Goal: Task Accomplishment & Management: Manage account settings

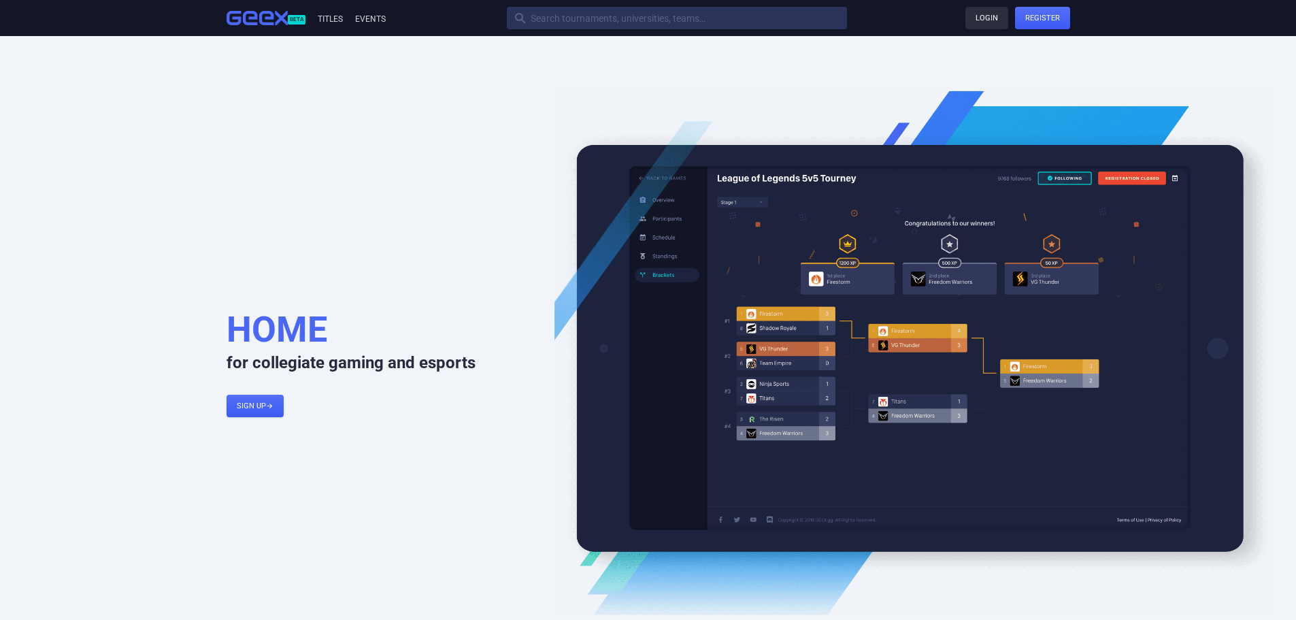
click at [991, 24] on link "Login" at bounding box center [986, 18] width 43 height 22
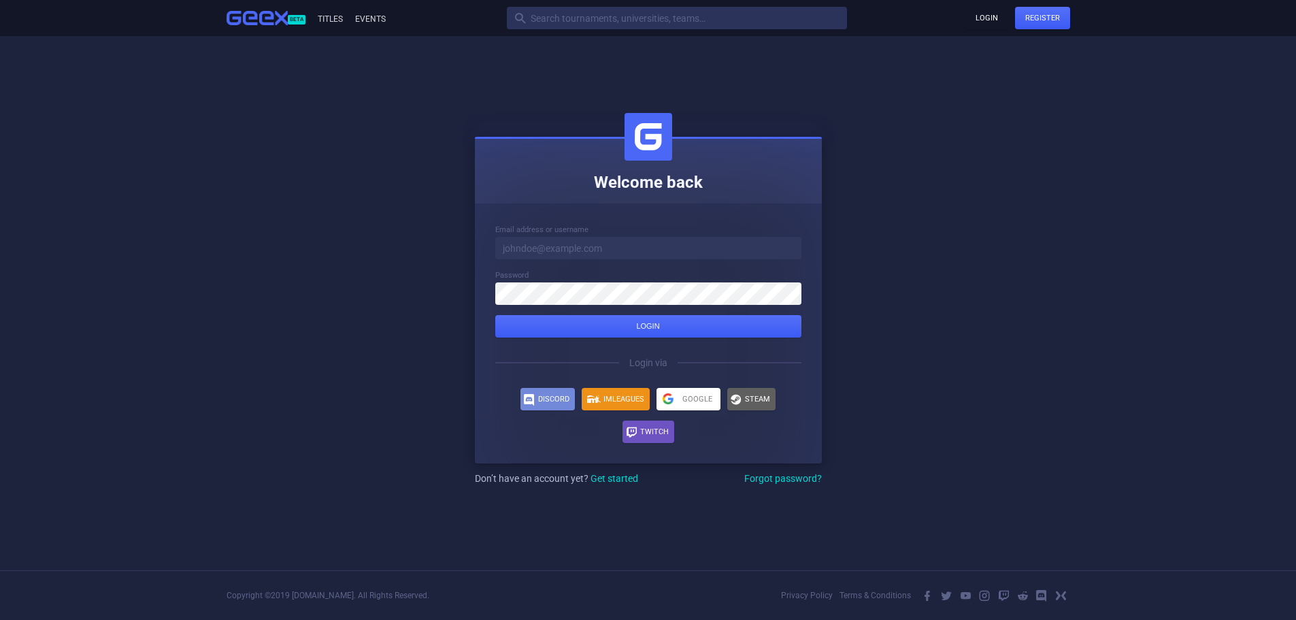
type input "[EMAIL_ADDRESS][DOMAIN_NAME]"
click at [653, 329] on div "submit" at bounding box center [648, 326] width 306 height 22
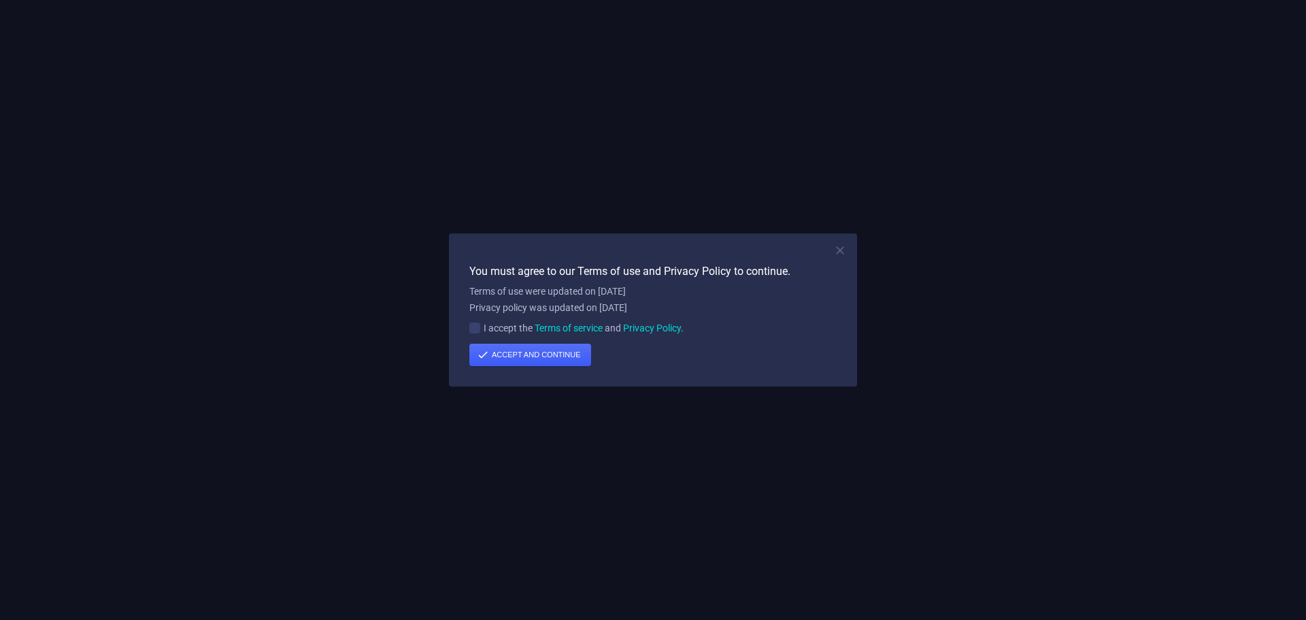
click at [475, 329] on div "" at bounding box center [474, 327] width 11 height 11
click at [531, 360] on div "submit" at bounding box center [530, 355] width 122 height 22
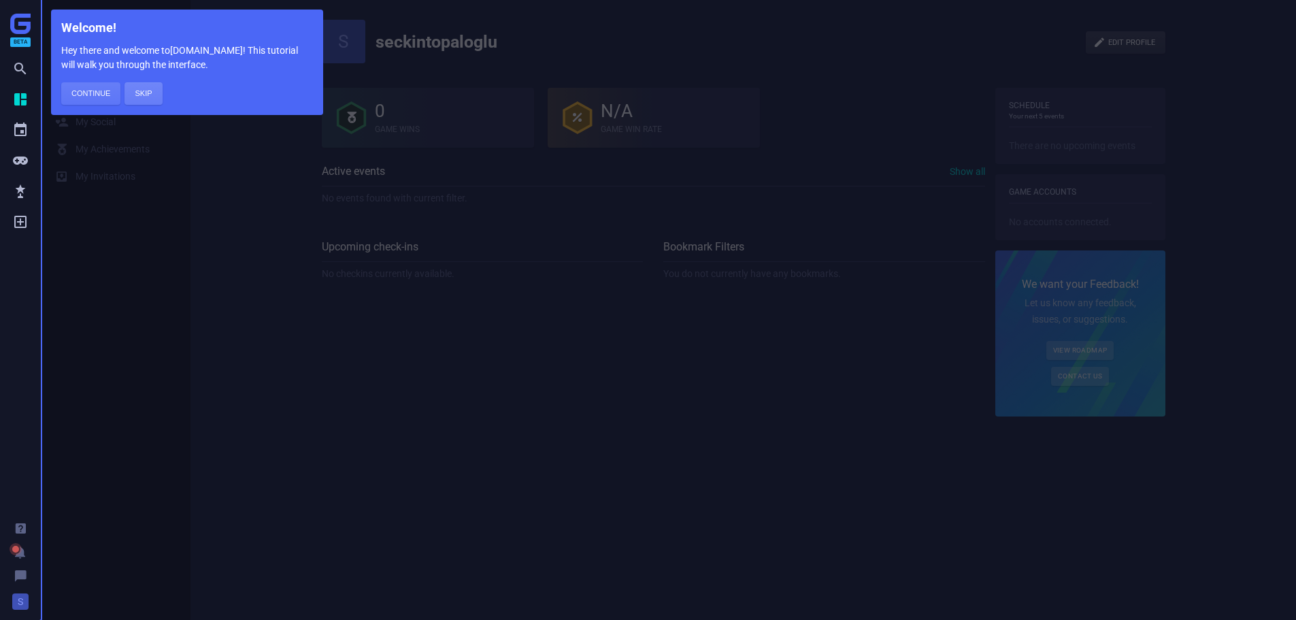
click at [138, 97] on button "Skip" at bounding box center [142, 93] width 37 height 22
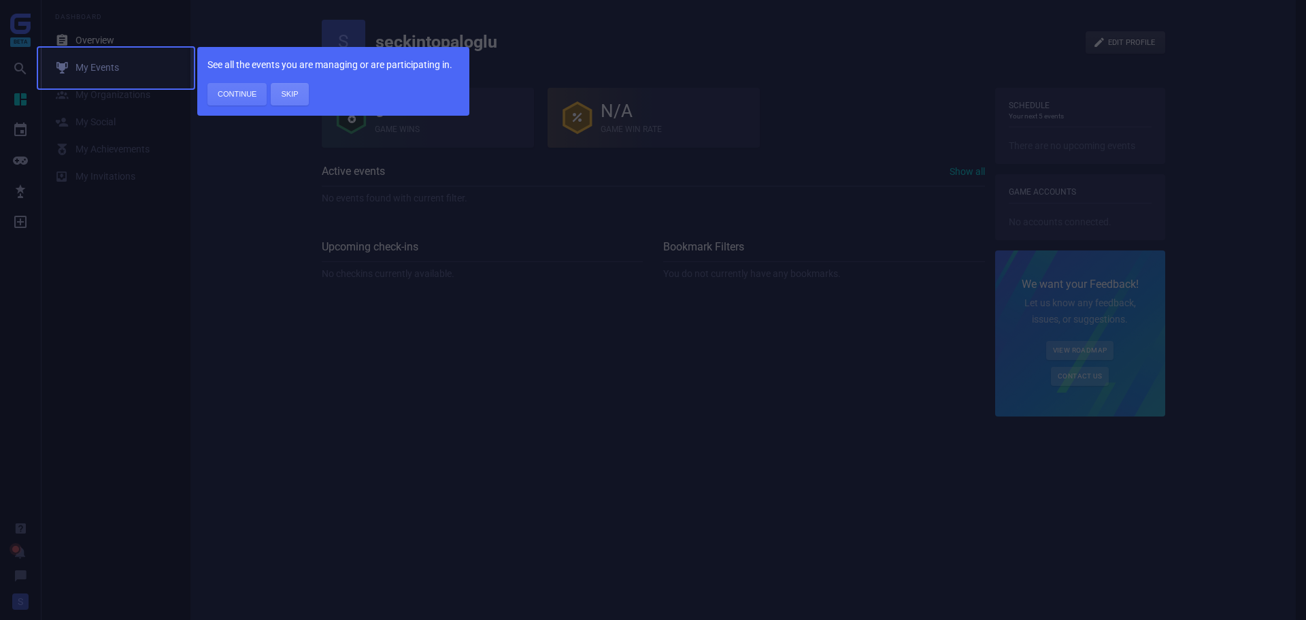
click at [295, 95] on button "Skip" at bounding box center [289, 94] width 37 height 22
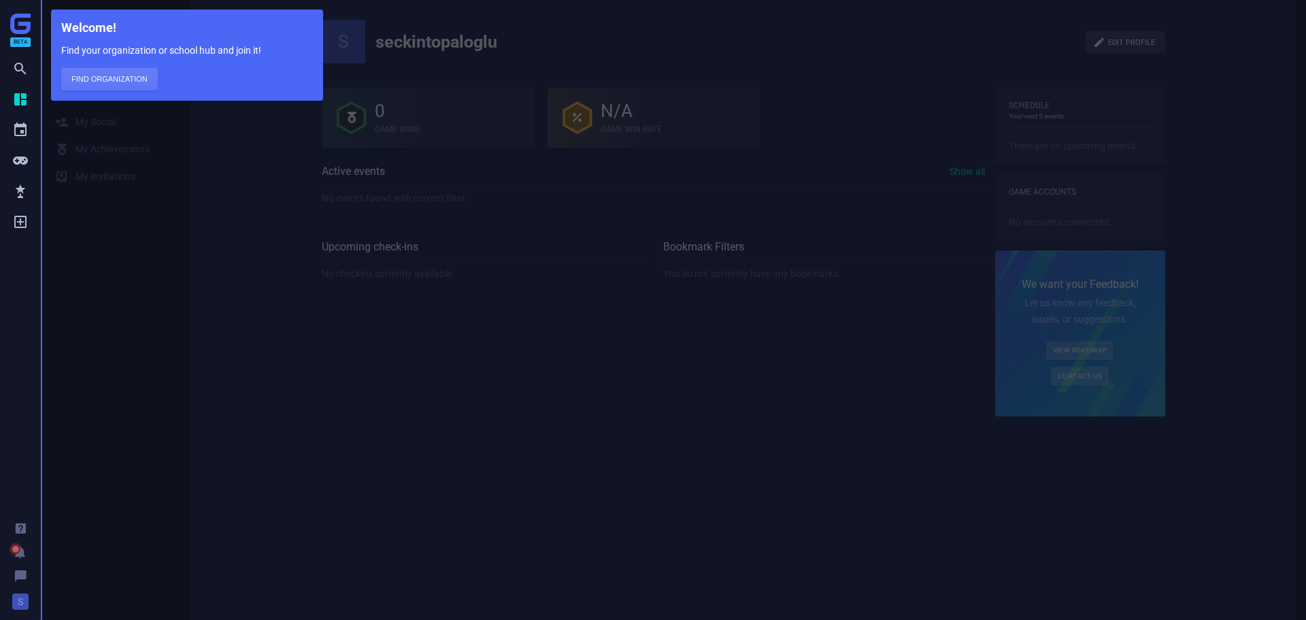
click at [427, 301] on div "Welcome! Find your organization or school hub and join it! Find Organization" at bounding box center [653, 310] width 1306 height 620
drag, startPoint x: 269, startPoint y: 186, endPoint x: 136, endPoint y: 91, distance: 163.8
click at [267, 186] on div "Welcome! Find your organization or school hub and join it! Find Organization" at bounding box center [653, 310] width 1306 height 620
drag, startPoint x: 248, startPoint y: 27, endPoint x: 263, endPoint y: 124, distance: 99.1
click at [248, 26] on h5 "Welcome!" at bounding box center [187, 28] width 252 height 16
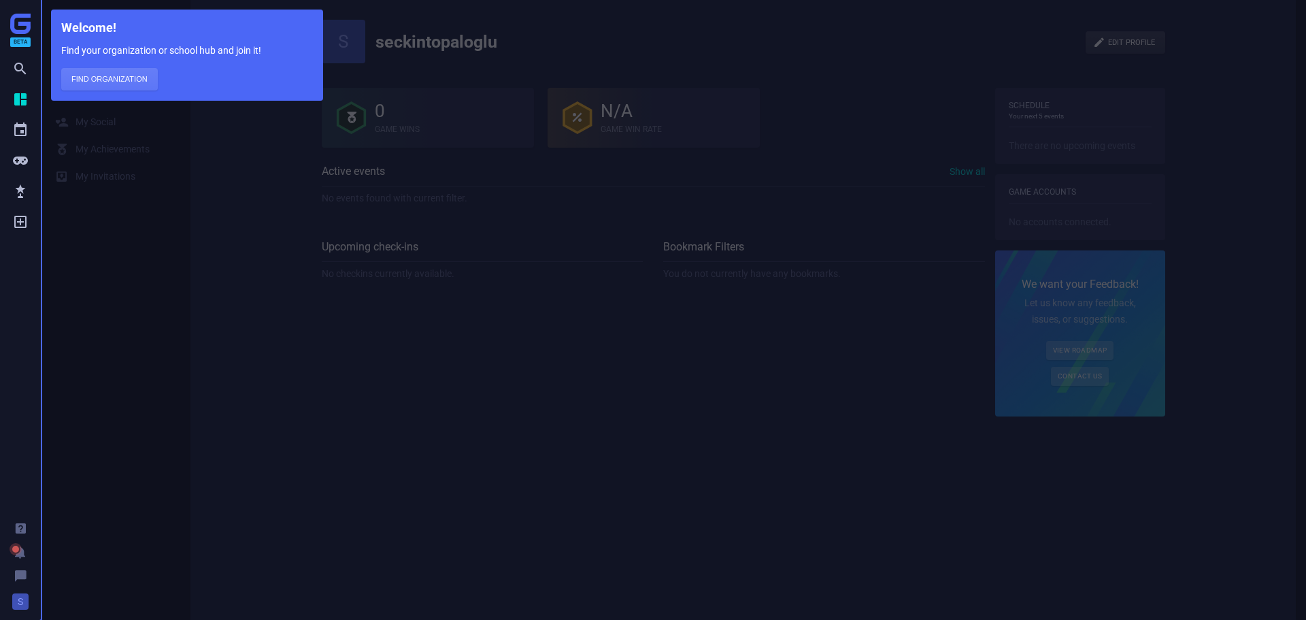
click at [247, 326] on div "Welcome! Find your organization or school hub and join it! Find Organization" at bounding box center [653, 310] width 1306 height 620
click at [93, 154] on div "Welcome! Find your organization or school hub and join it! Find Organization" at bounding box center [653, 310] width 1306 height 620
click at [15, 105] on div at bounding box center [17, 306] width 50 height 629
click at [24, 611] on div at bounding box center [17, 306] width 50 height 629
click at [163, 502] on div "Welcome! Find your organization or school hub and join it! Find Organization" at bounding box center [653, 310] width 1306 height 620
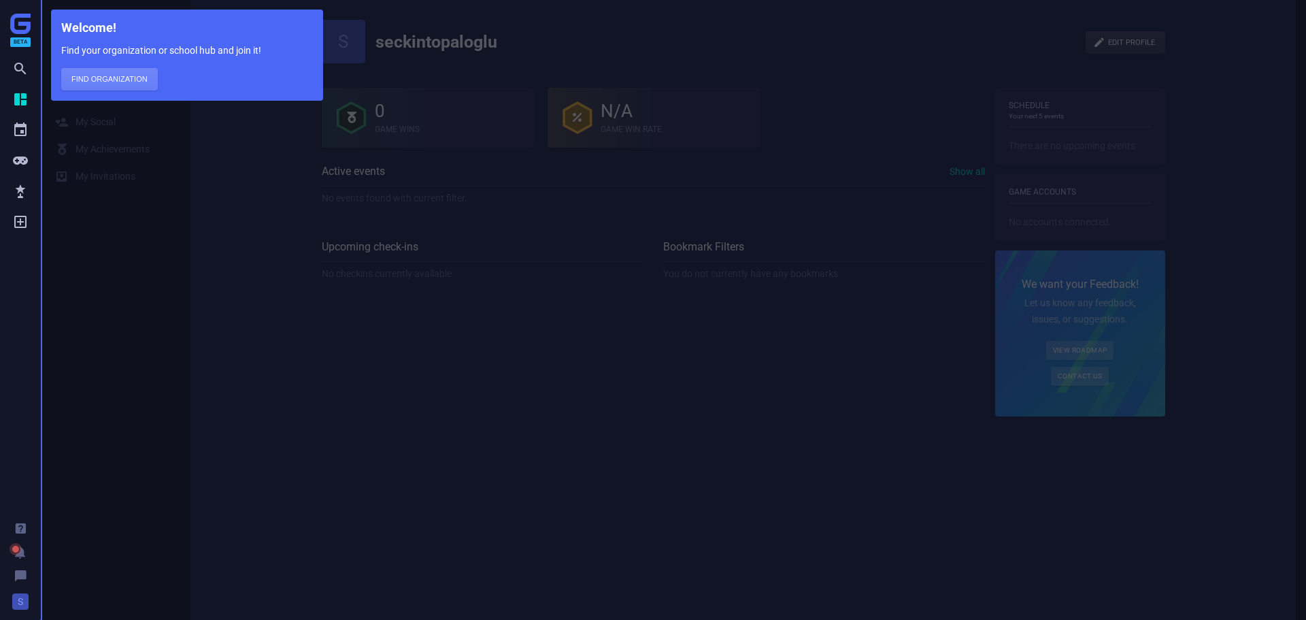
click at [114, 90] on button "Find Organization" at bounding box center [109, 79] width 97 height 22
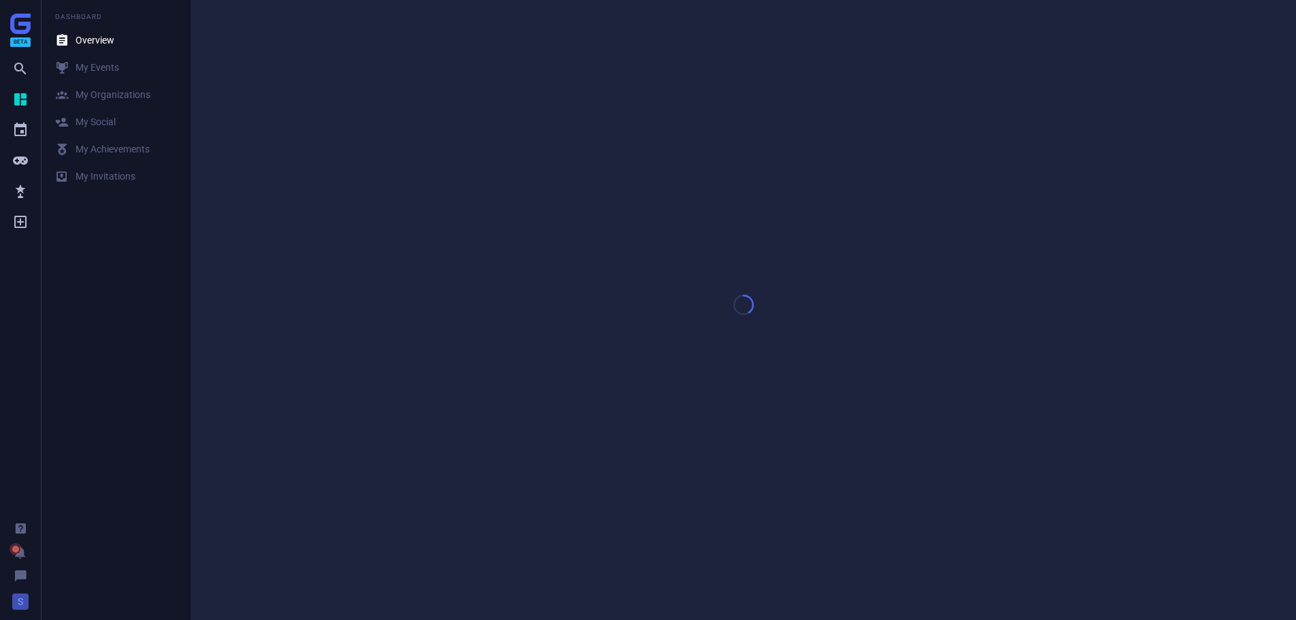
click at [25, 597] on span "S" at bounding box center [20, 601] width 16 height 16
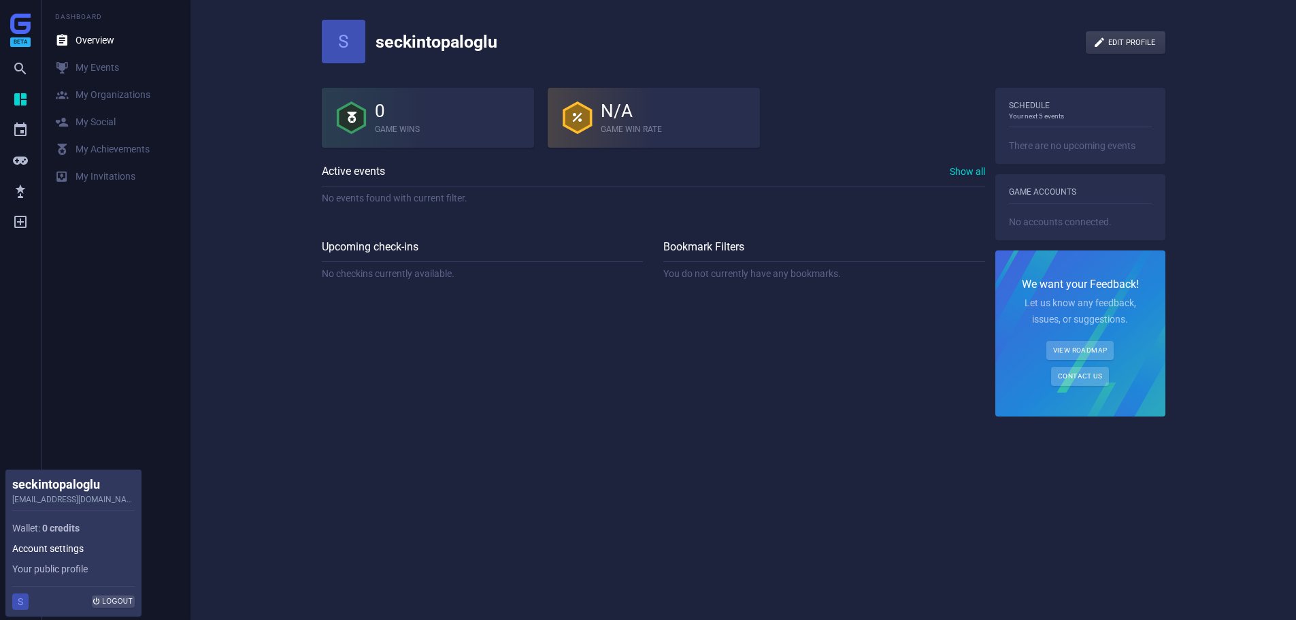
click at [72, 556] on link "Account settings" at bounding box center [73, 548] width 122 height 20
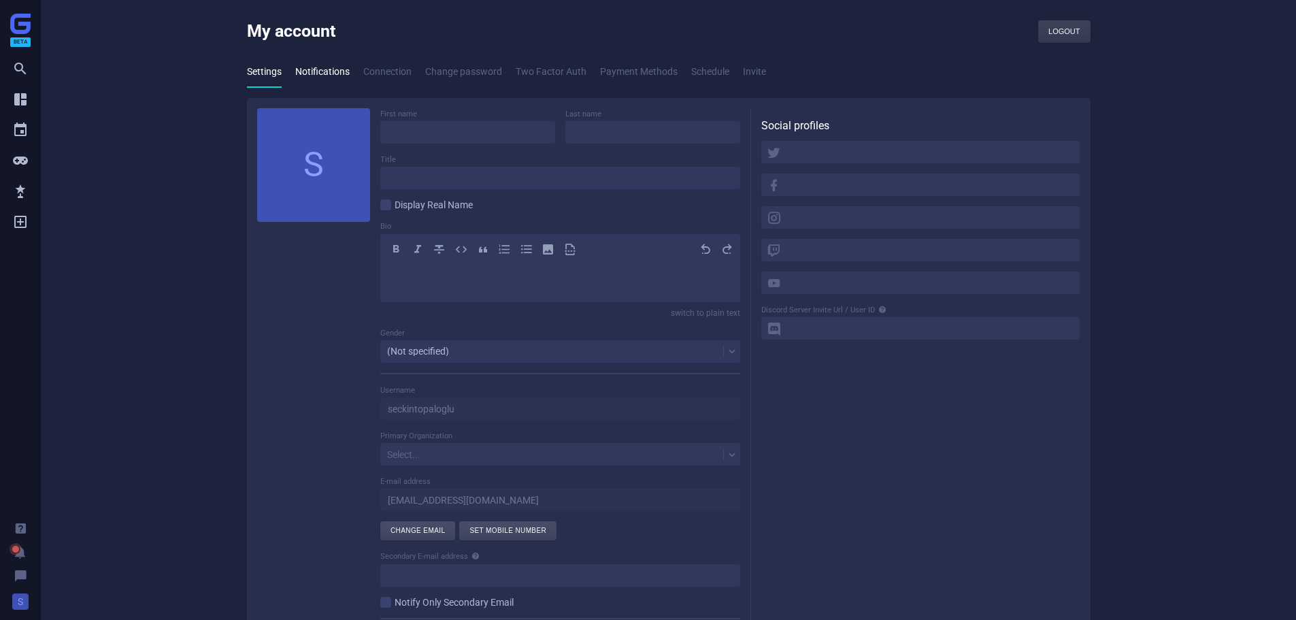
click at [301, 69] on link "Notifications" at bounding box center [322, 71] width 54 height 31
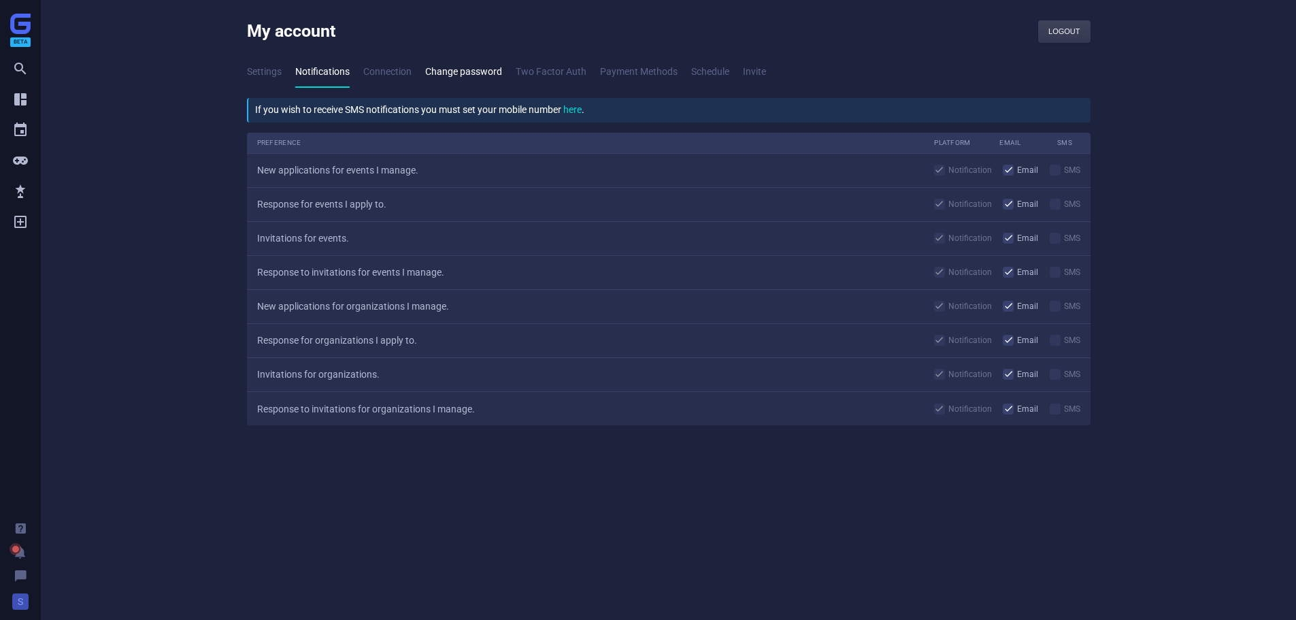
click at [458, 71] on link "Change password" at bounding box center [463, 71] width 77 height 31
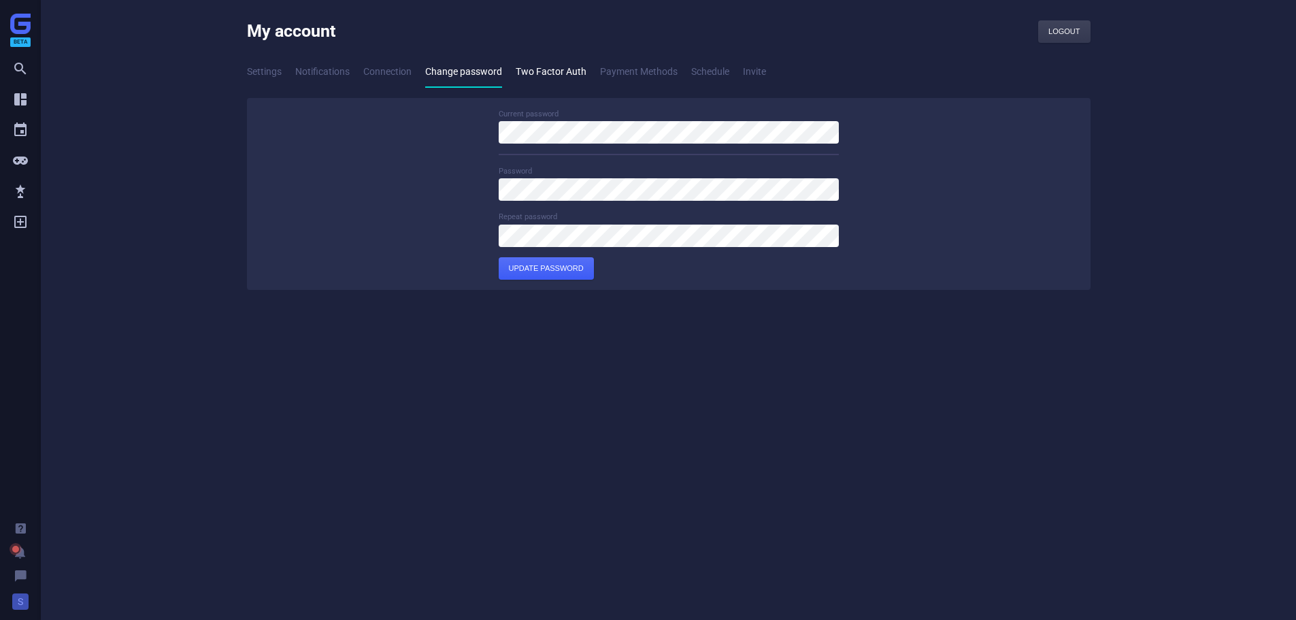
click at [539, 66] on link "Two Factor Auth" at bounding box center [551, 71] width 71 height 31
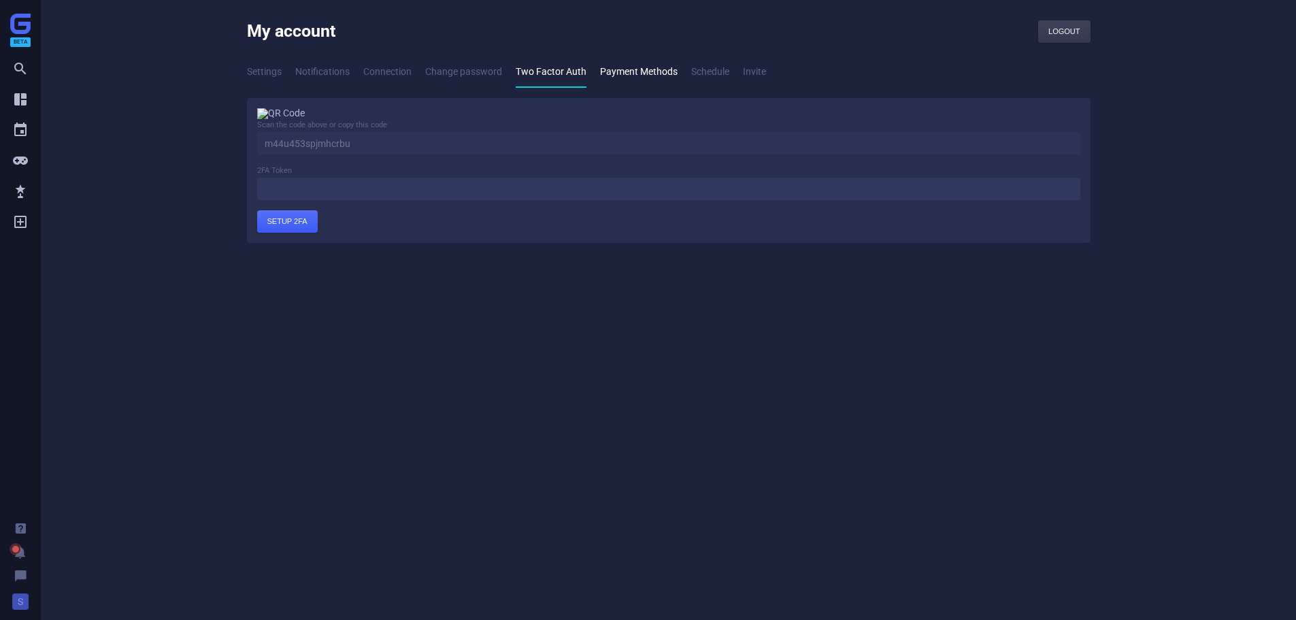
click at [621, 69] on link "Payment Methods" at bounding box center [639, 71] width 78 height 31
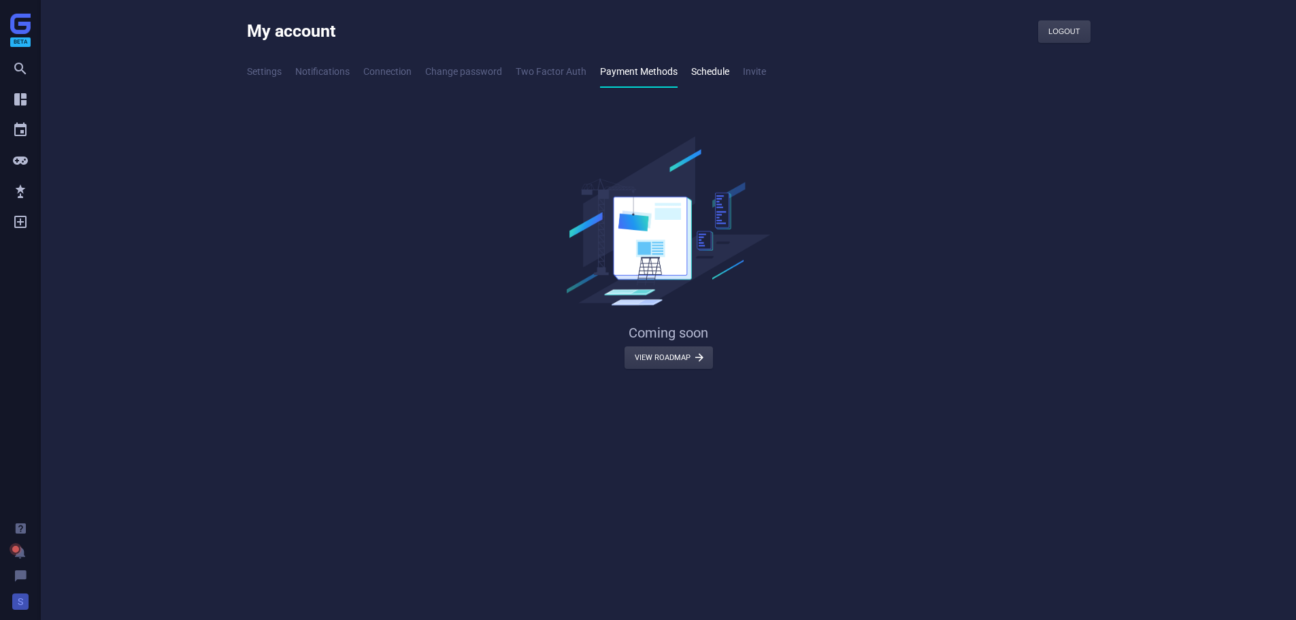
click at [705, 69] on link "Schedule" at bounding box center [710, 71] width 38 height 31
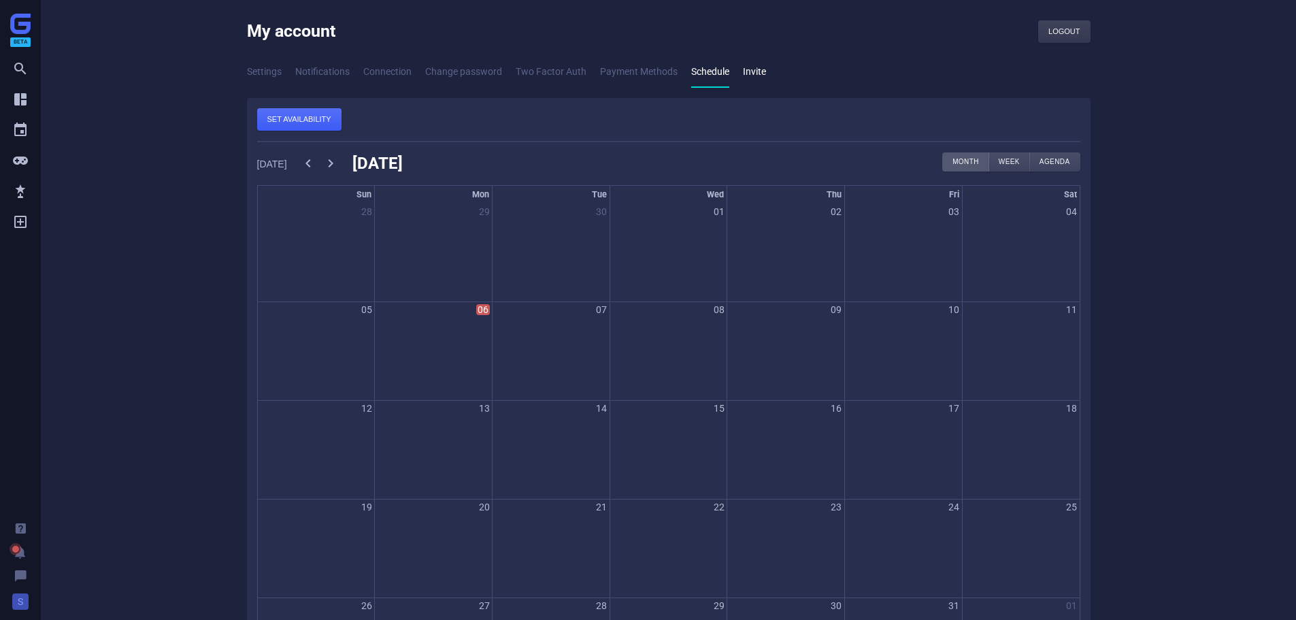
click at [762, 75] on link "Invite" at bounding box center [754, 71] width 23 height 31
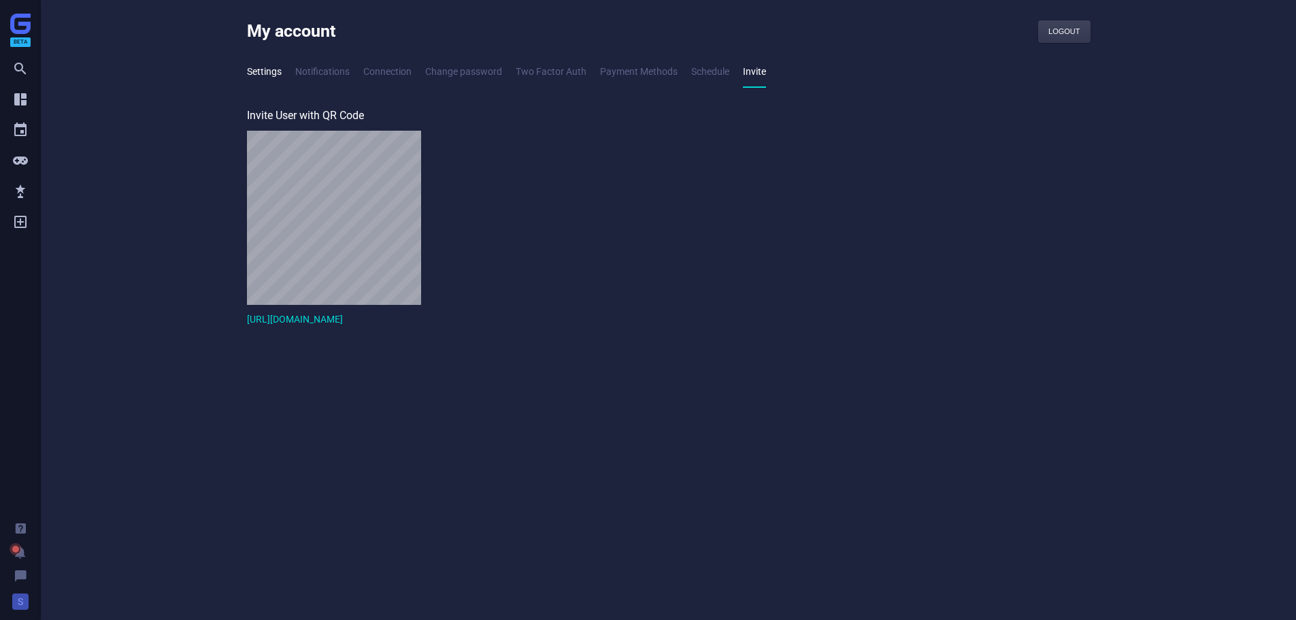
click at [265, 72] on link "Settings" at bounding box center [264, 71] width 35 height 31
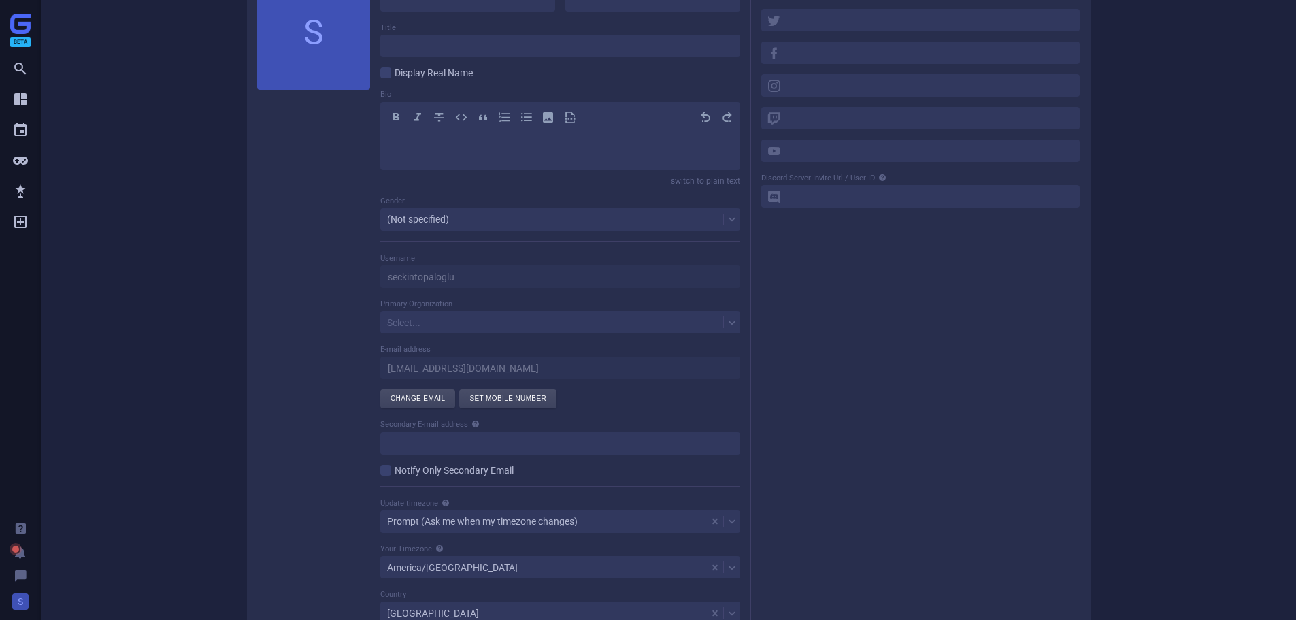
scroll to position [64, 0]
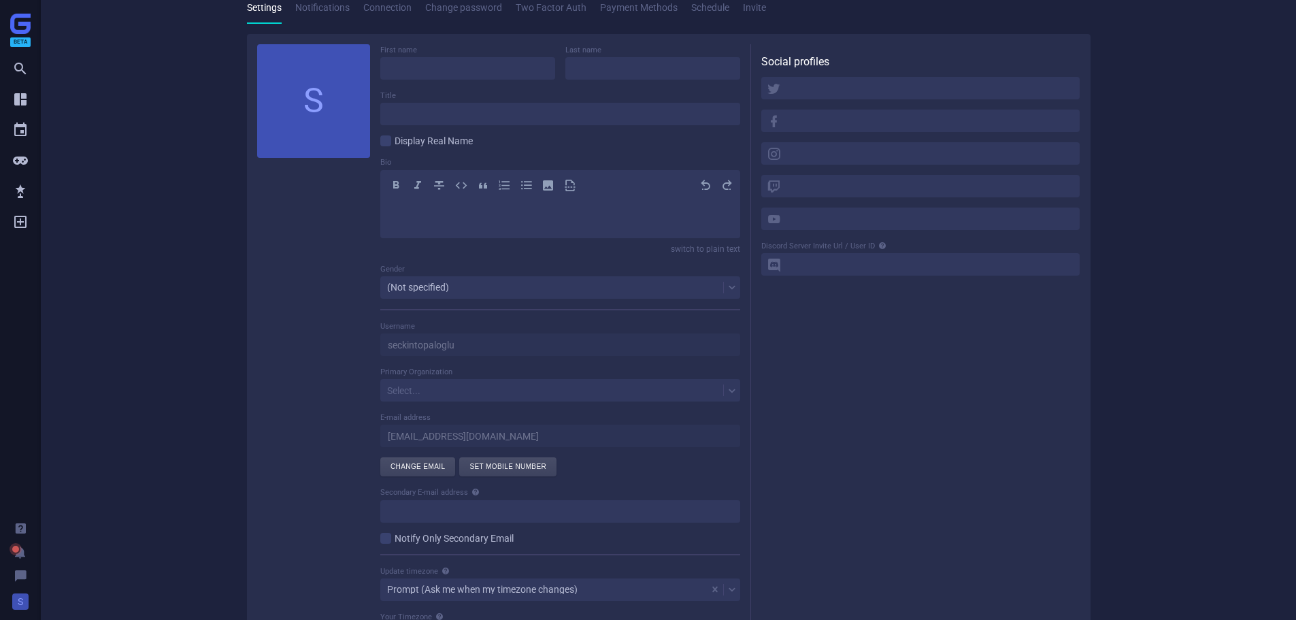
click at [18, 605] on span "S" at bounding box center [20, 601] width 16 height 16
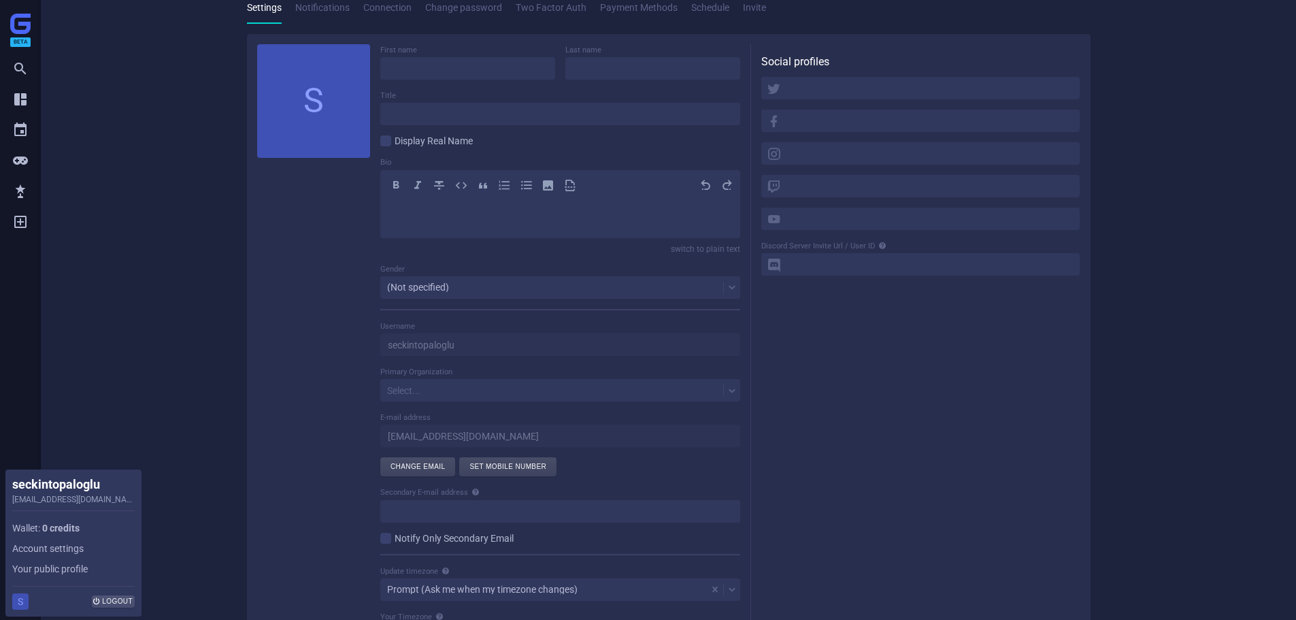
click at [228, 224] on div "Settings Notifications Connection Change password Two Factor Auth Payment Metho…" at bounding box center [669, 372] width 884 height 746
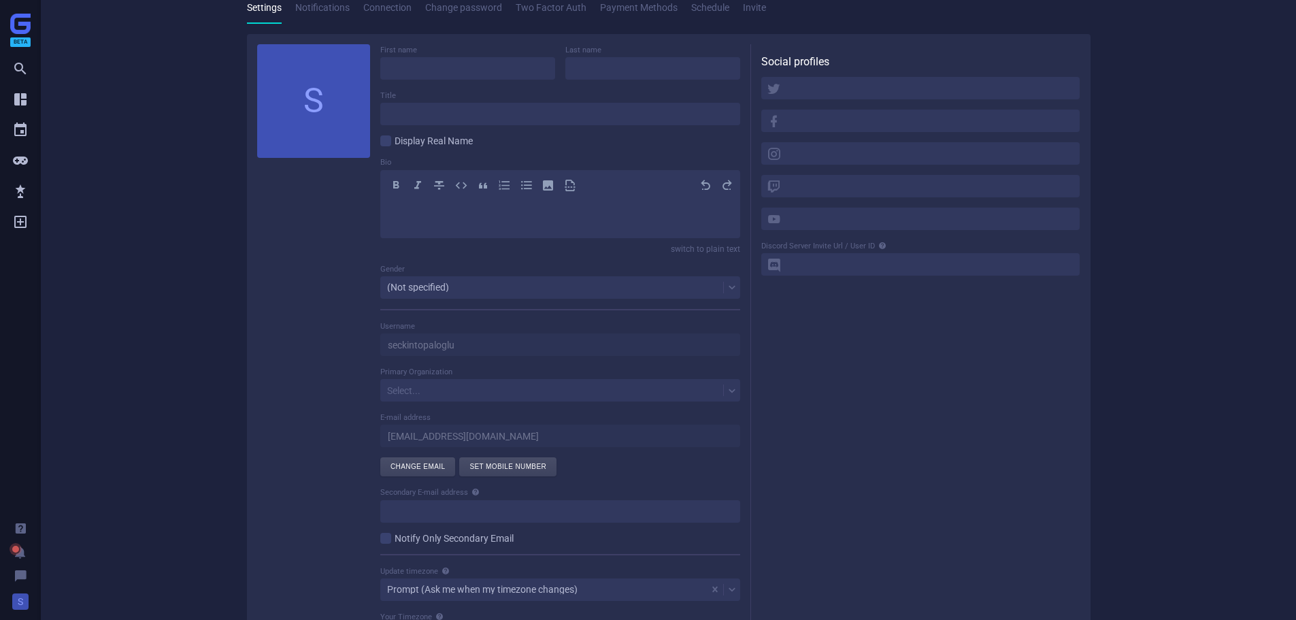
scroll to position [0, 0]
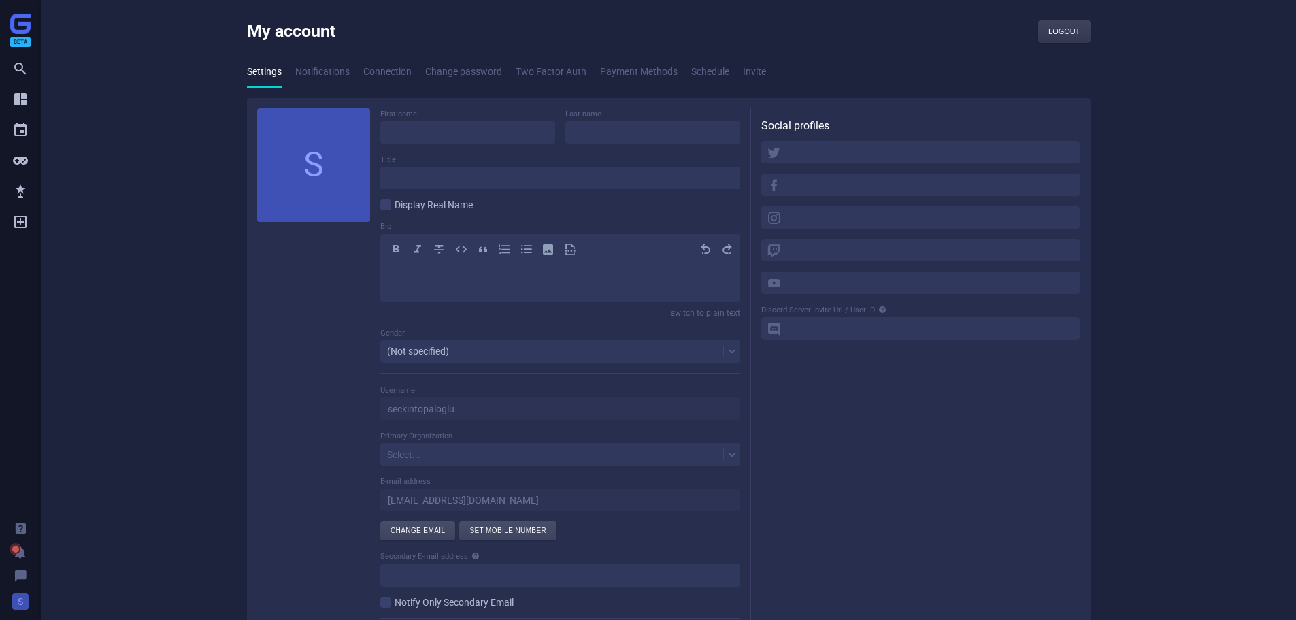
click at [184, 265] on div "My account Logout  Settings Notifications Connection Change password Two Facto…" at bounding box center [668, 404] width 1255 height 809
